Goal: Check status: Check status

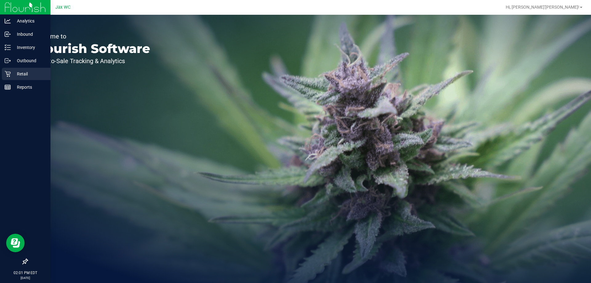
click at [27, 75] on p "Retail" at bounding box center [29, 73] width 37 height 7
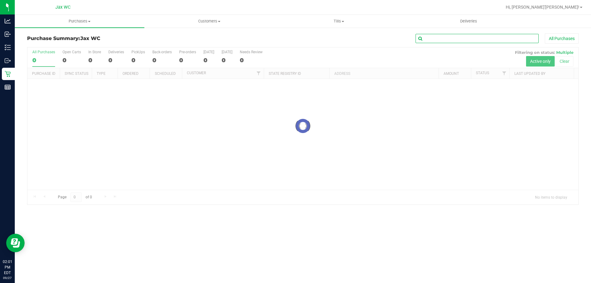
click at [454, 37] on input "text" at bounding box center [477, 38] width 123 height 9
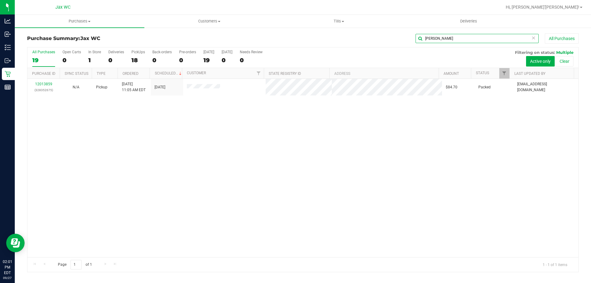
type input "[PERSON_NAME]"
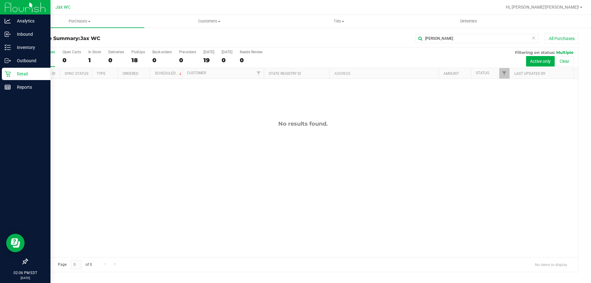
click at [10, 72] on icon at bounding box center [8, 74] width 6 height 6
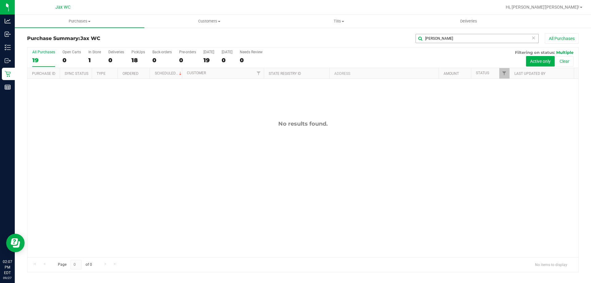
click at [531, 39] on icon at bounding box center [533, 37] width 4 height 7
